Goal: Find contact information: Find contact information

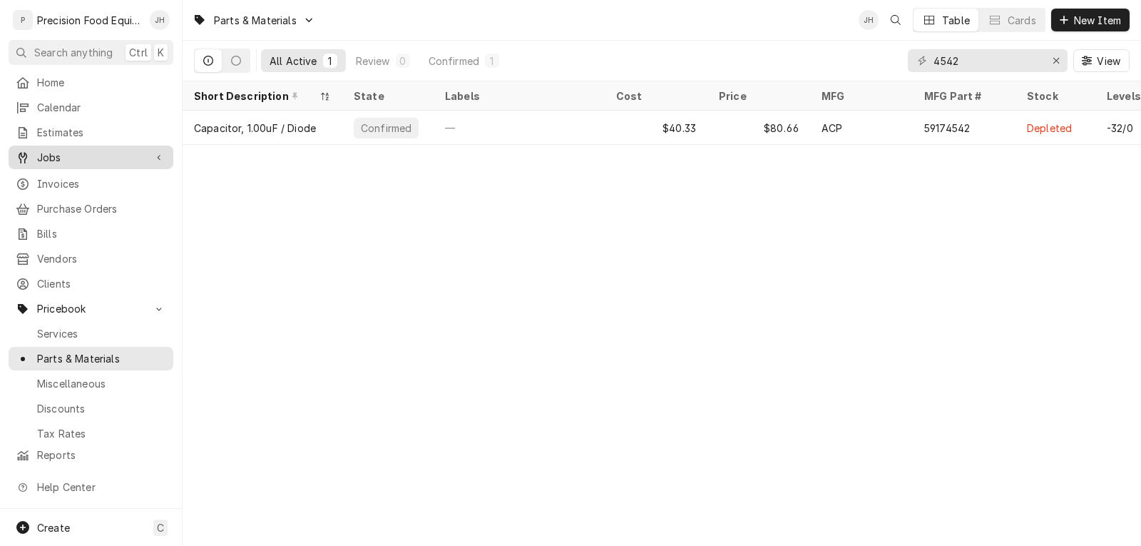
click at [58, 152] on span "Jobs" at bounding box center [91, 157] width 108 height 15
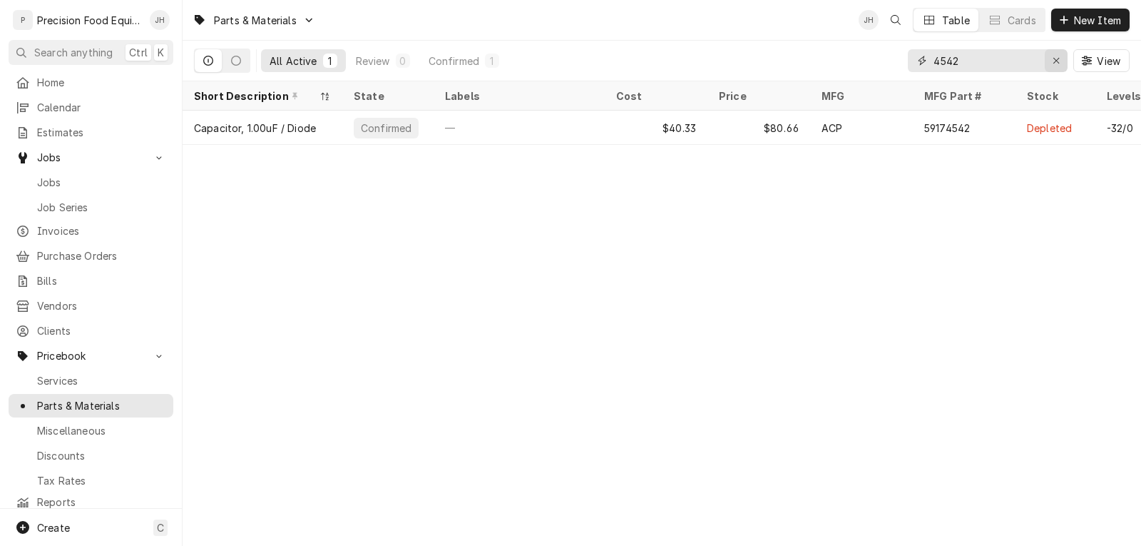
click at [1058, 60] on icon "Erase input" at bounding box center [1057, 61] width 8 height 10
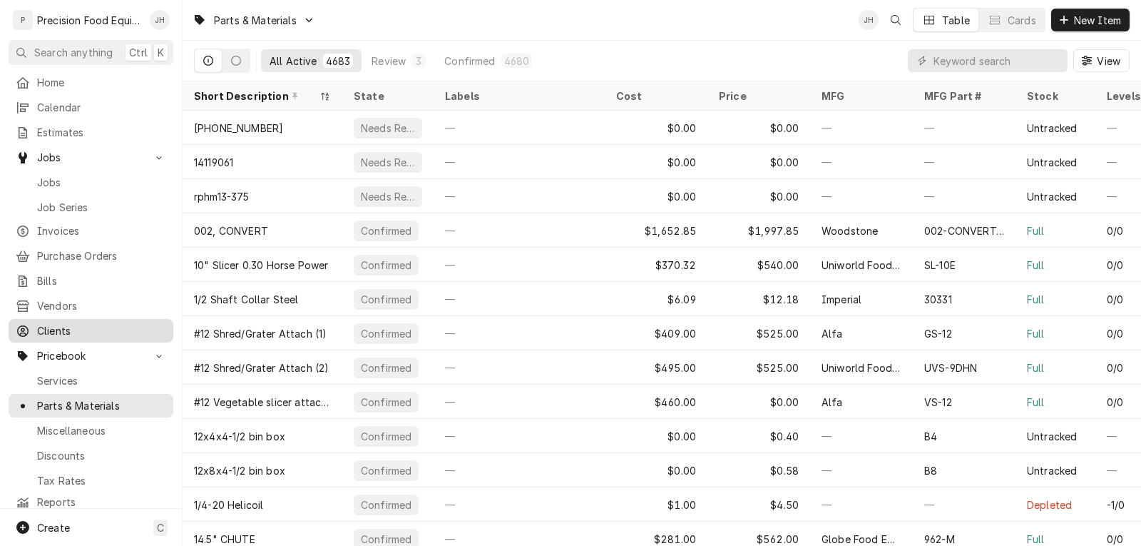
click at [58, 322] on div "Clients" at bounding box center [90, 331] width 159 height 18
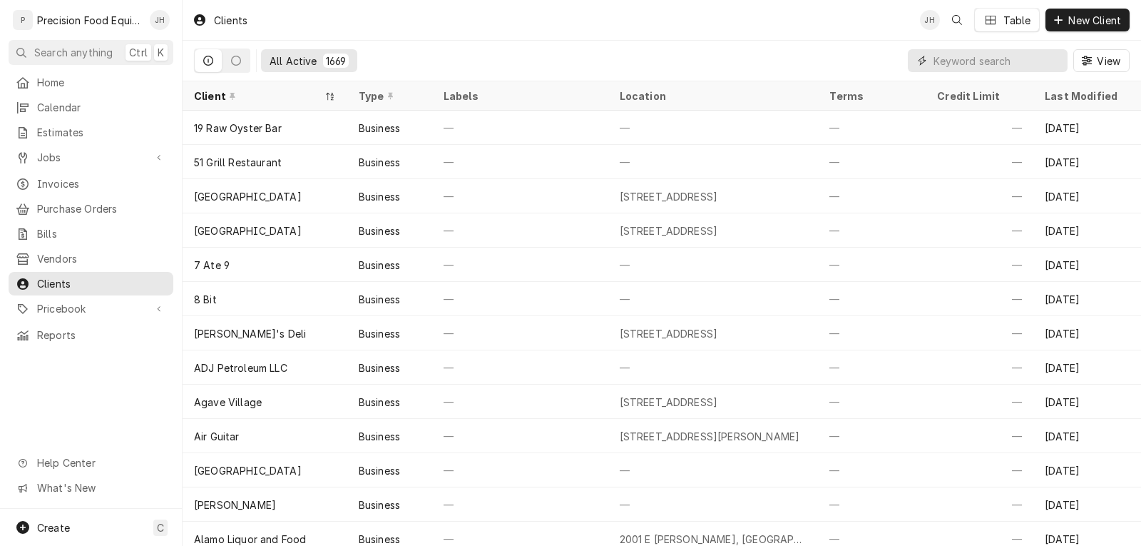
click at [941, 62] on input "Dynamic Content Wrapper" at bounding box center [997, 60] width 127 height 23
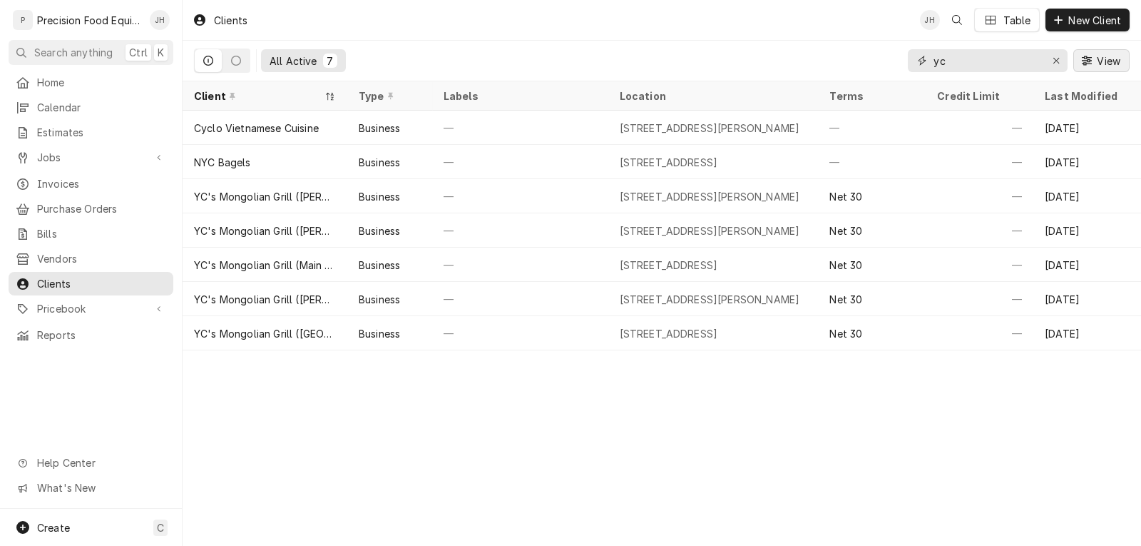
type input "yc"
click at [1115, 51] on button "View" at bounding box center [1101, 60] width 56 height 23
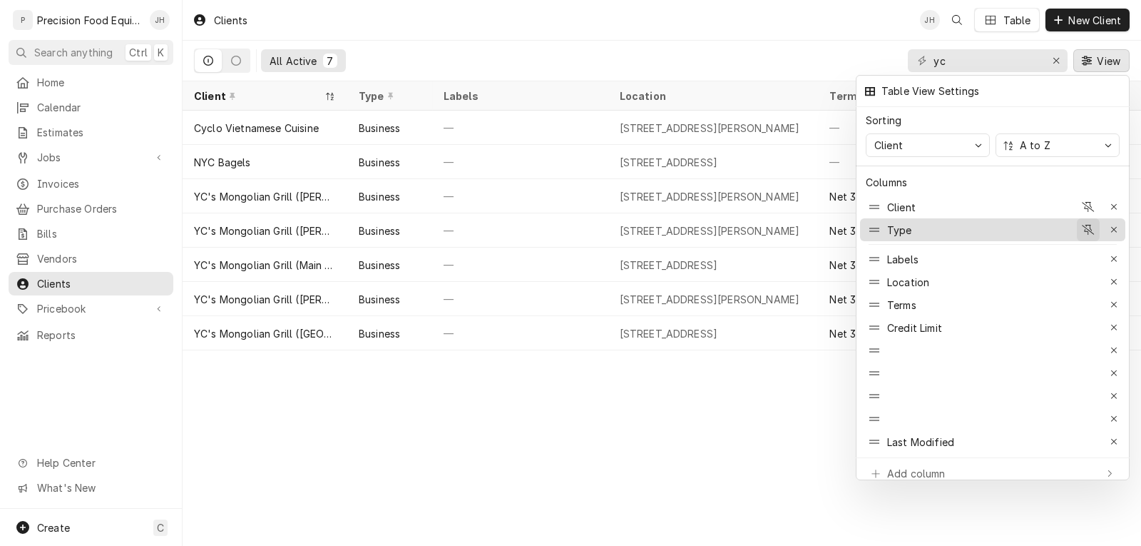
click at [1088, 225] on icon "button" at bounding box center [1088, 230] width 13 height 10
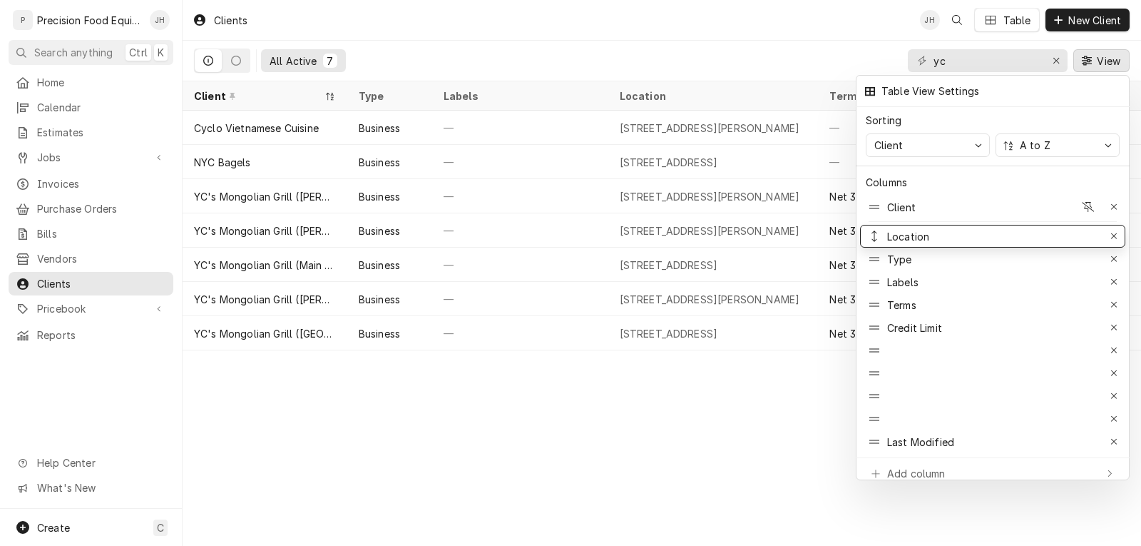
drag, startPoint x: 916, startPoint y: 272, endPoint x: 918, endPoint y: 218, distance: 54.2
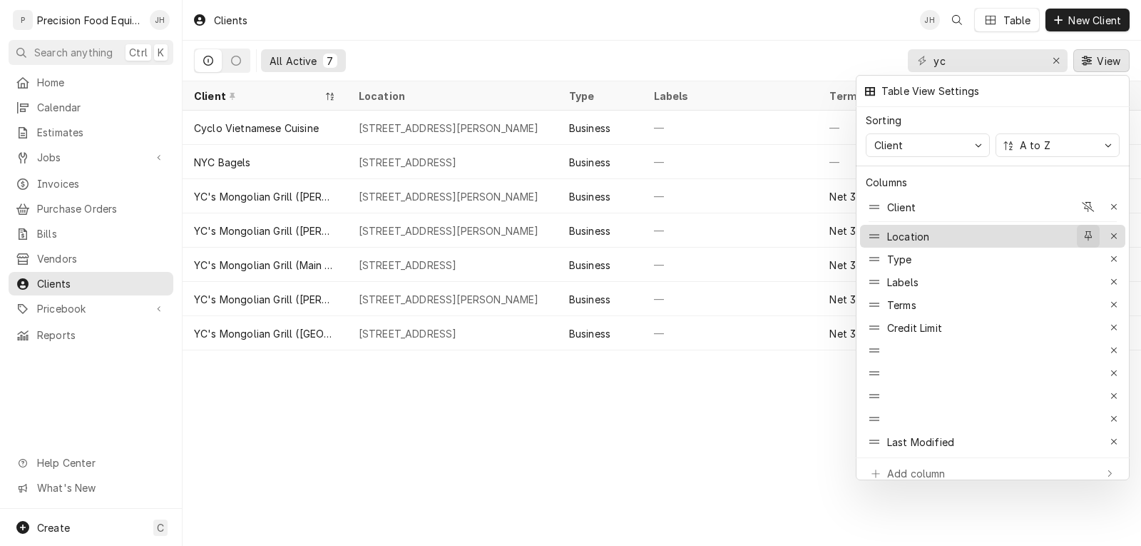
click at [1090, 231] on icon "button" at bounding box center [1089, 236] width 8 height 10
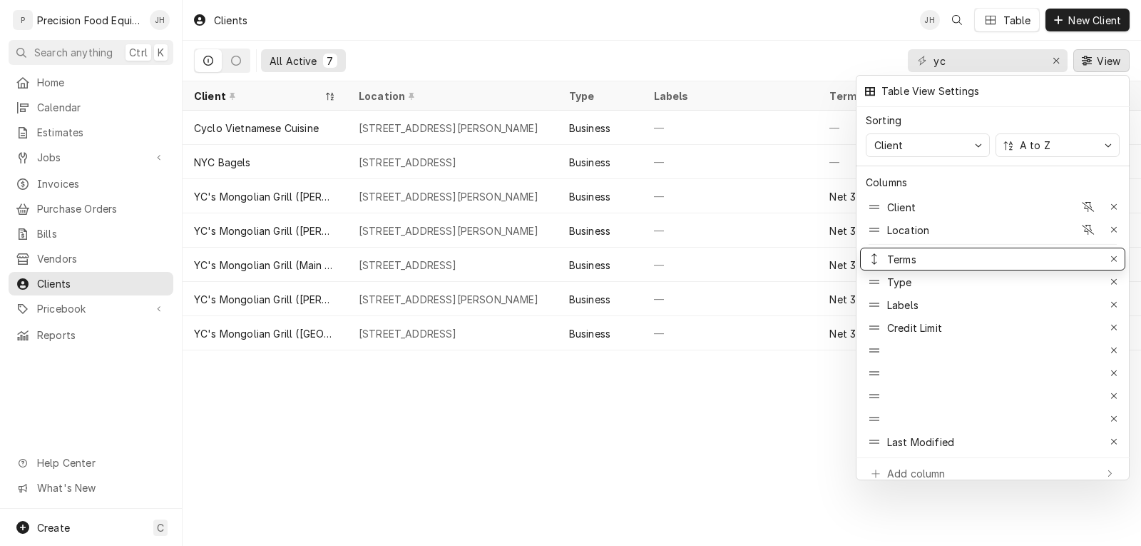
drag, startPoint x: 918, startPoint y: 302, endPoint x: 919, endPoint y: 253, distance: 48.5
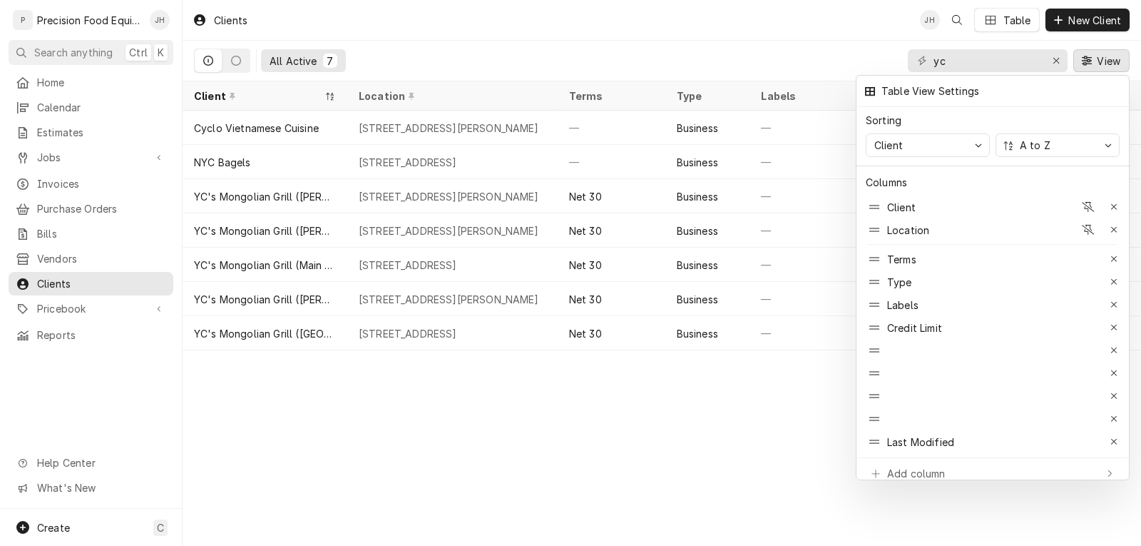
click at [295, 190] on div at bounding box center [570, 273] width 1141 height 546
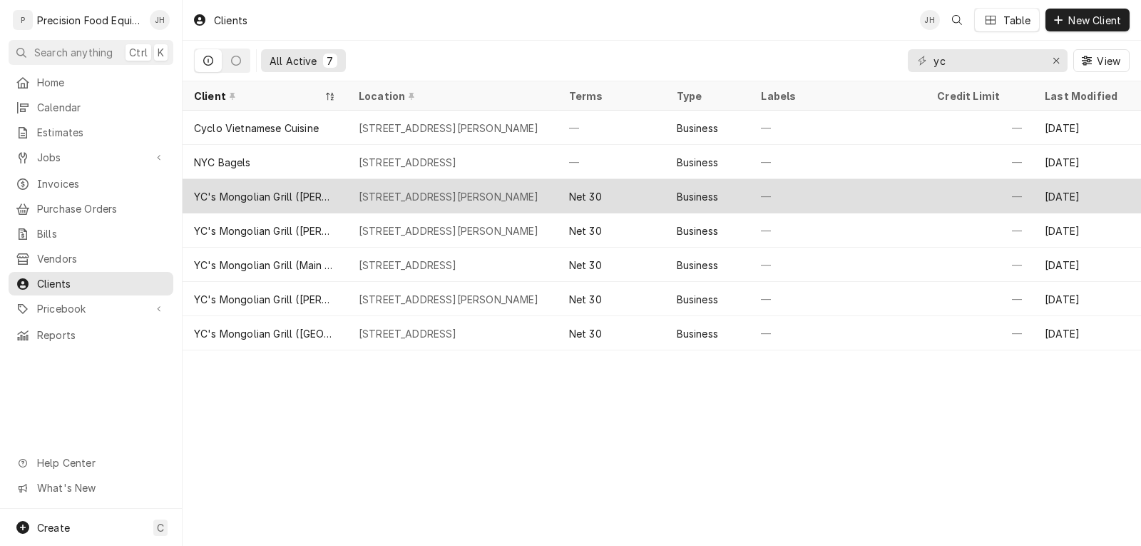
click at [413, 200] on div "752 W. Elliot Rd, Tempe, AZ 85284" at bounding box center [449, 196] width 180 height 15
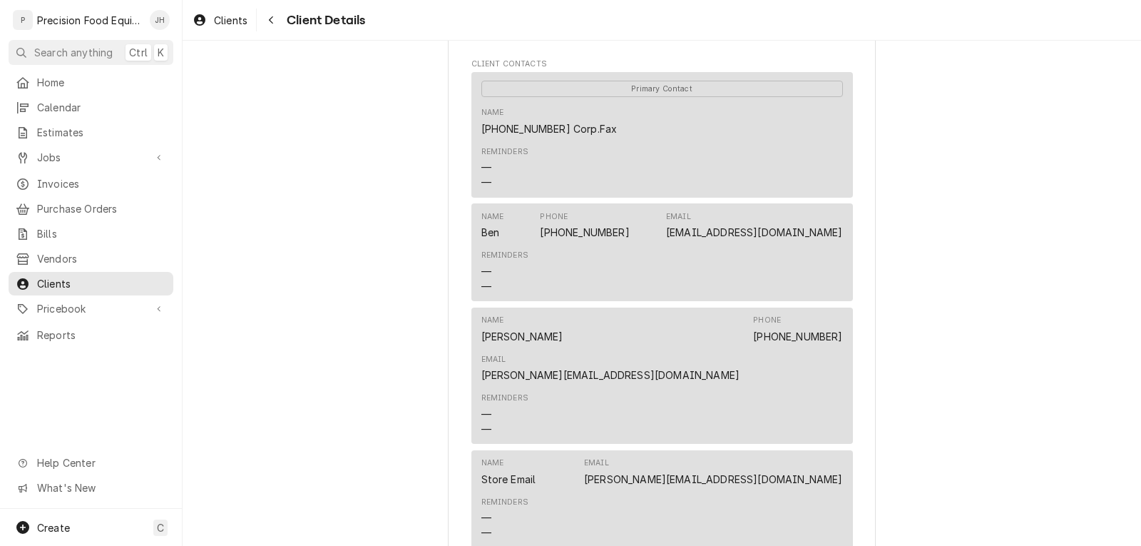
scroll to position [499, 0]
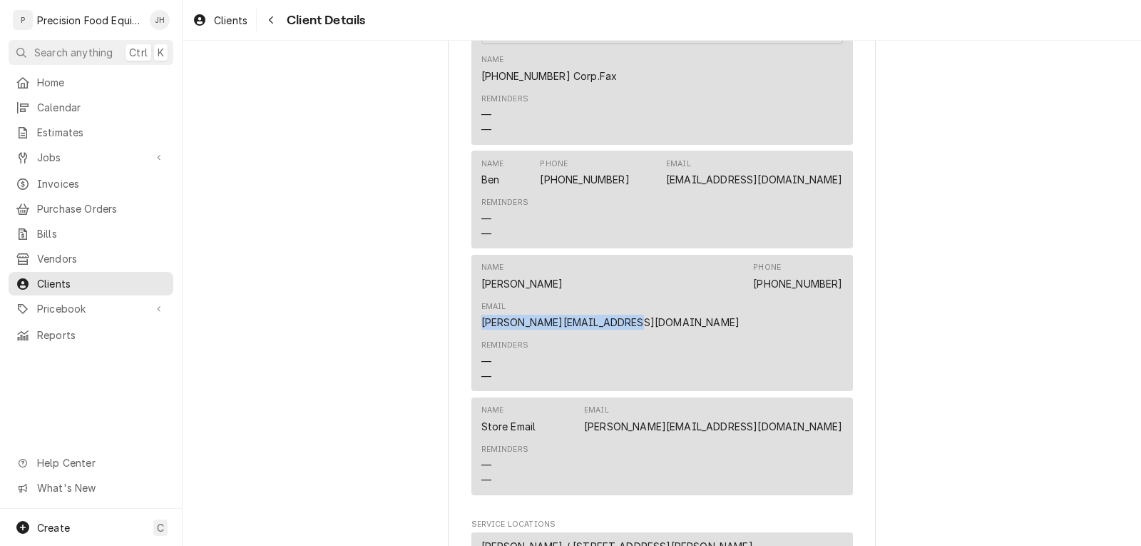
drag, startPoint x: 839, startPoint y: 299, endPoint x: 691, endPoint y: 305, distance: 148.5
click at [691, 305] on div "Name [PERSON_NAME] Phone [PHONE_NUMBER] Email [PERSON_NAME][EMAIL_ADDRESS][DOMA…" at bounding box center [662, 323] width 382 height 136
copy link "rita.wakamatzu@ycmongo.net"
drag, startPoint x: 702, startPoint y: 198, endPoint x: 844, endPoint y: 200, distance: 141.9
click at [844, 200] on div "Name Ben Phone (480) 777-2929 Email bsavageau@ycmongo.net Reminders — —" at bounding box center [662, 199] width 382 height 98
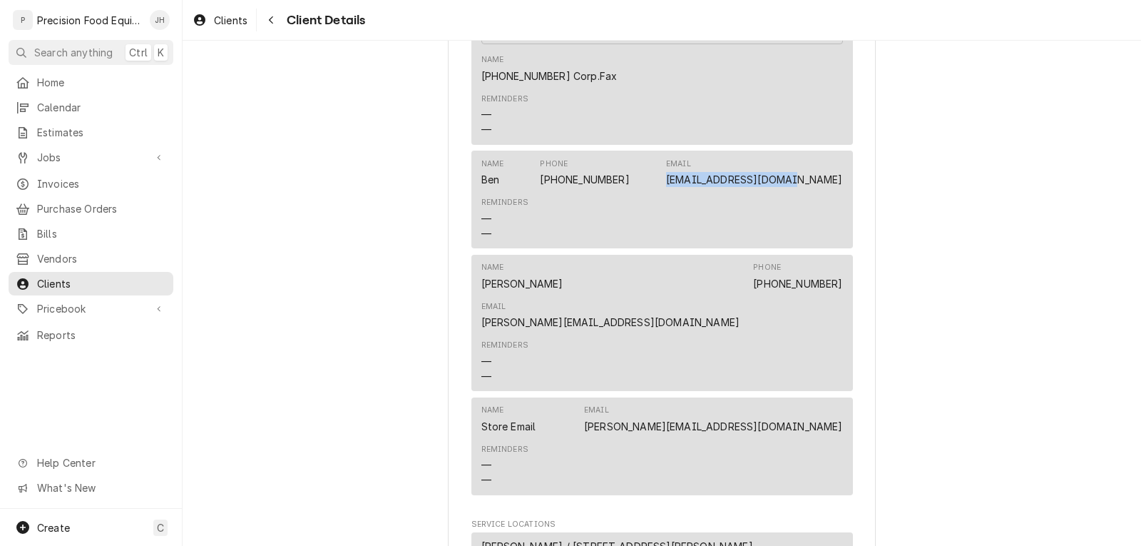
copy link "bsavageau@ycmongo.net"
drag, startPoint x: 732, startPoint y: 409, endPoint x: 839, endPoint y: 412, distance: 106.3
click at [839, 412] on div "Name Store Email Email elliot@ycmongo.net Reminders — —" at bounding box center [662, 446] width 382 height 98
copy link "elliot@ycmongo.net"
